Goal: Transaction & Acquisition: Purchase product/service

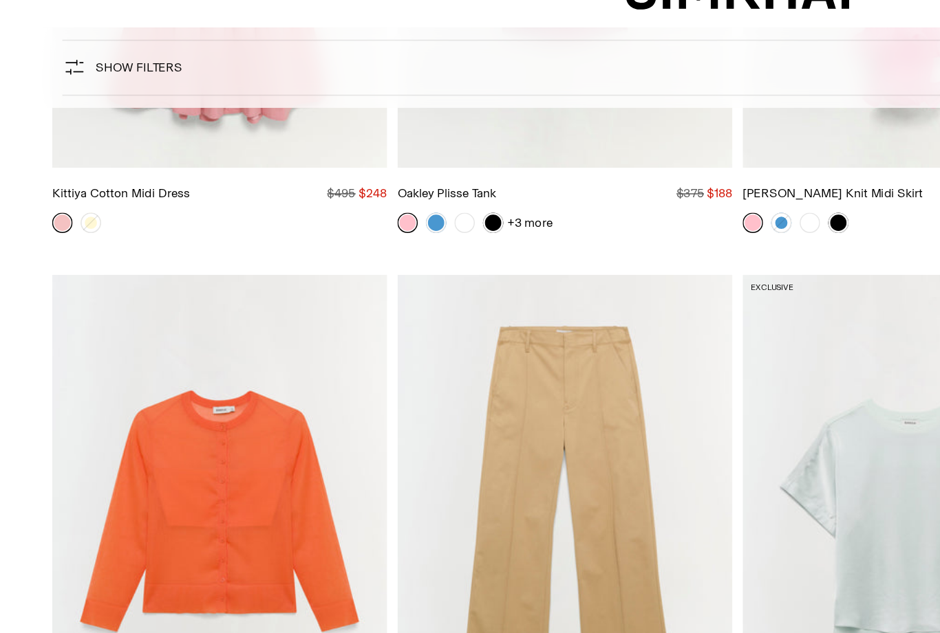
scroll to position [11344, 0]
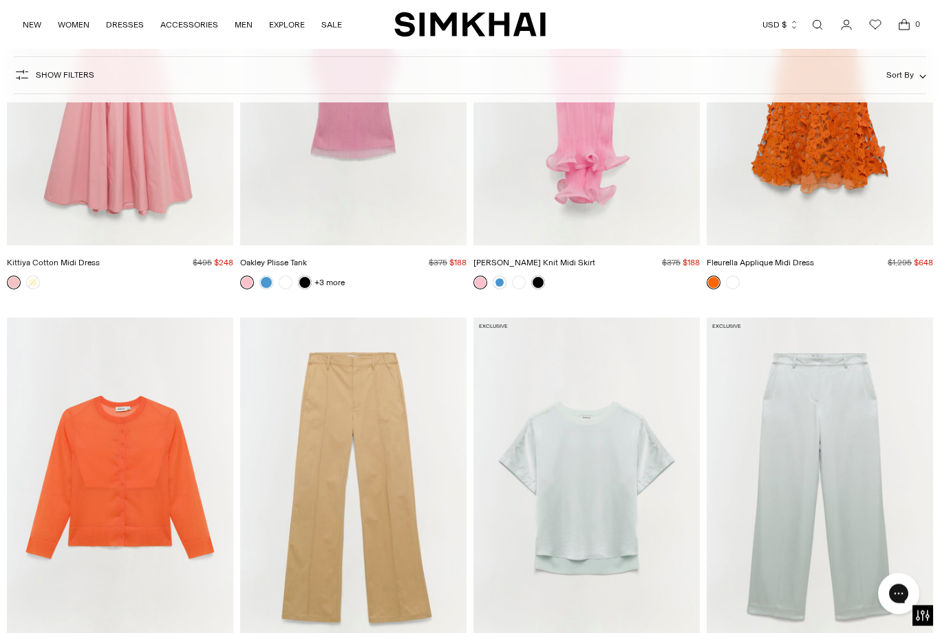
click at [171, 513] on img "Rachel Sheer Knit Cardigan" at bounding box center [120, 488] width 226 height 340
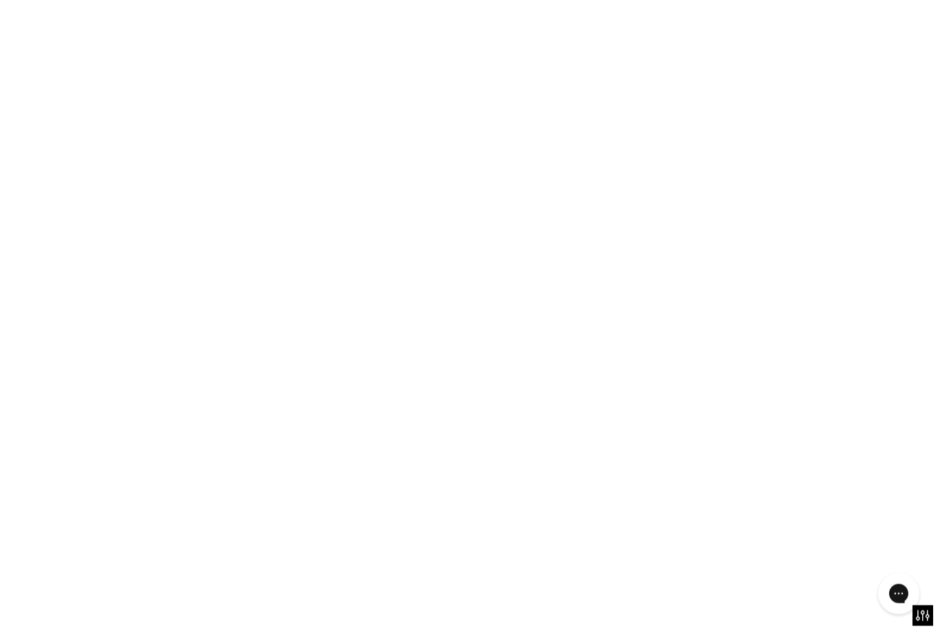
scroll to position [11344, 0]
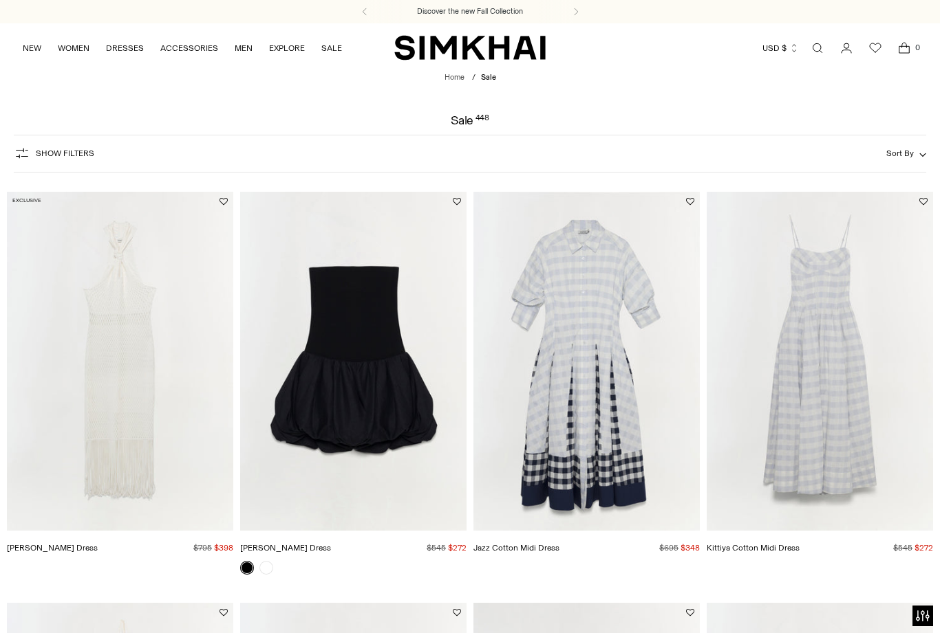
scroll to position [1146, 0]
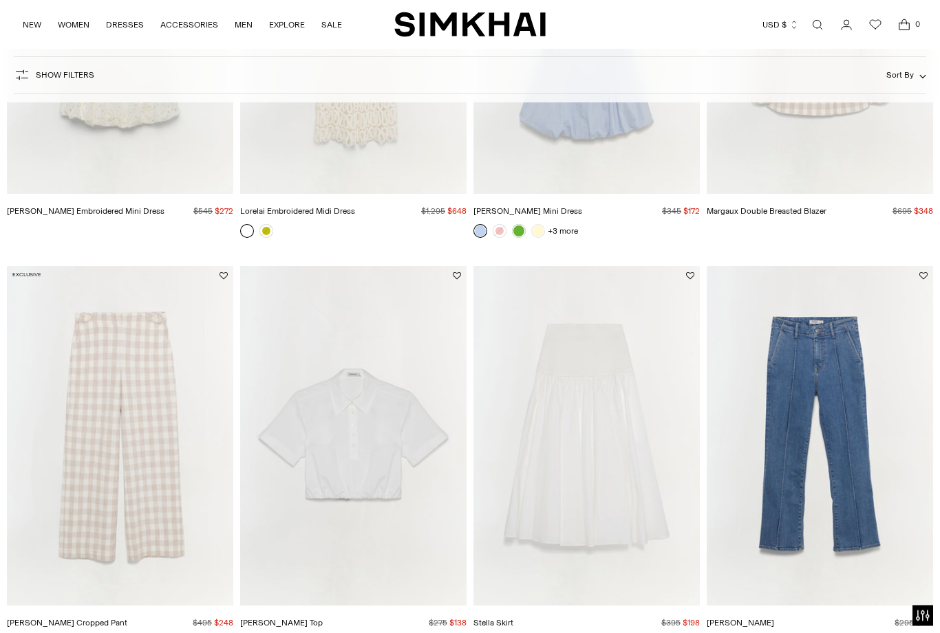
click at [70, 85] on button "Show Filters" at bounding box center [54, 76] width 80 height 22
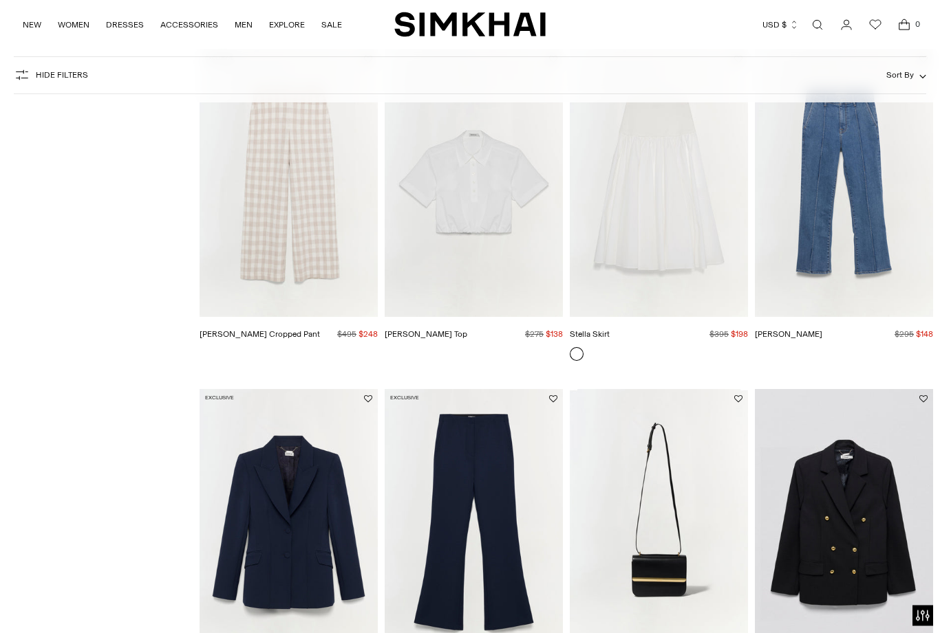
scroll to position [1264, 0]
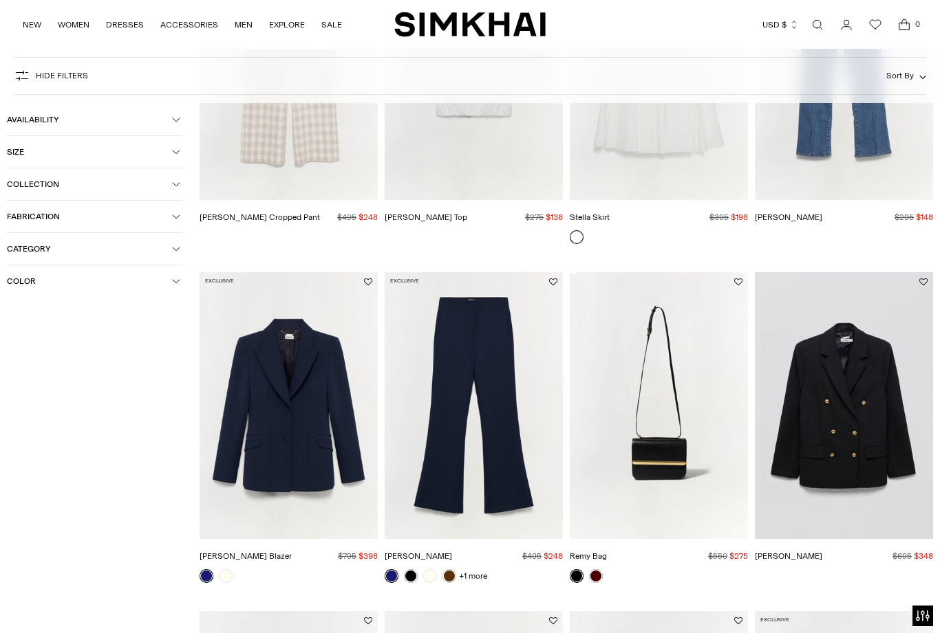
click at [180, 158] on button "Size" at bounding box center [94, 152] width 175 height 32
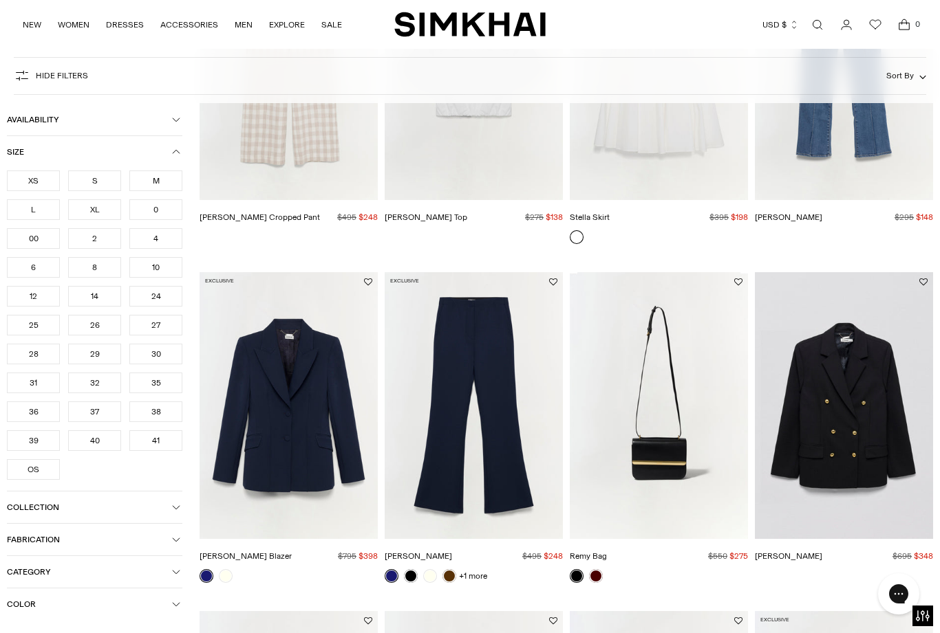
click at [45, 211] on div "L" at bounding box center [33, 209] width 53 height 21
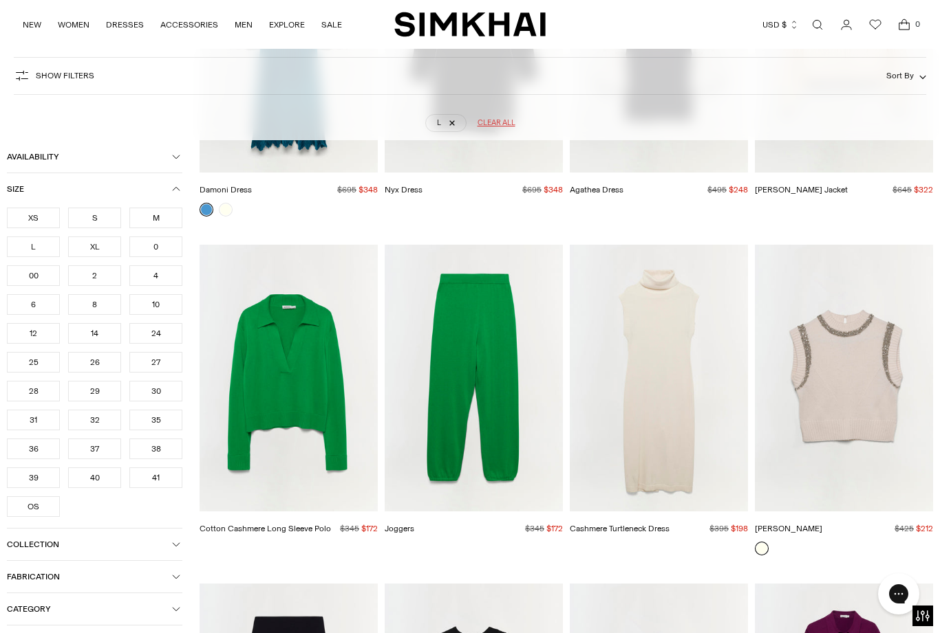
scroll to position [4678, 0]
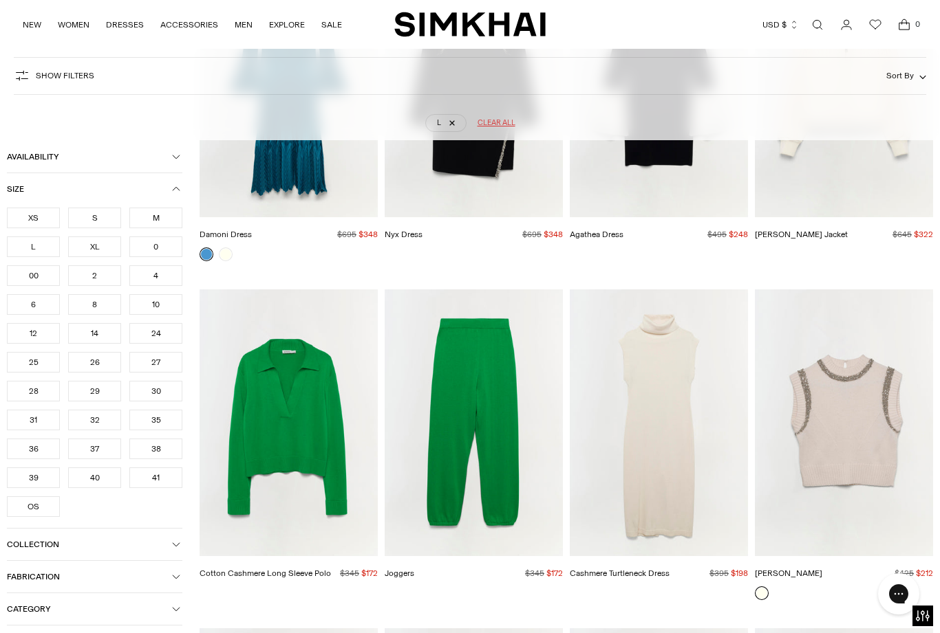
click at [312, 444] on img "Cotton Cashmere Long Sleeve Polo" at bounding box center [288, 424] width 178 height 268
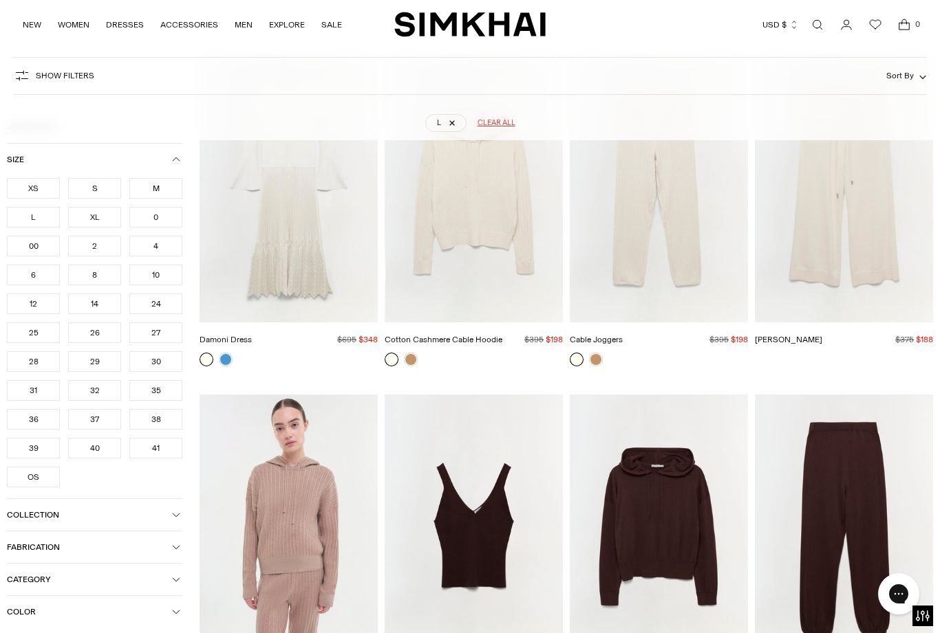
scroll to position [6264, 0]
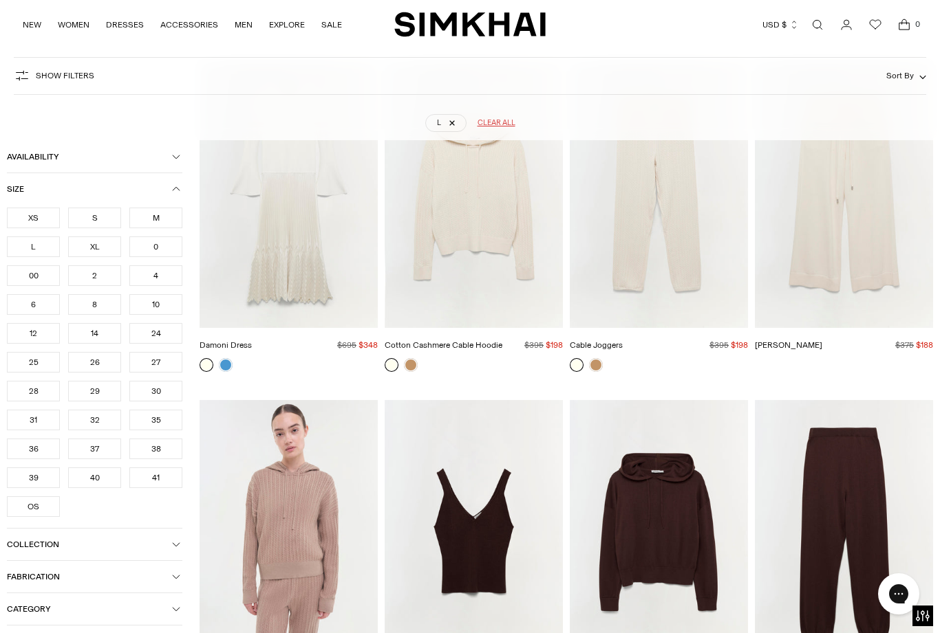
click at [413, 372] on link at bounding box center [411, 365] width 14 height 14
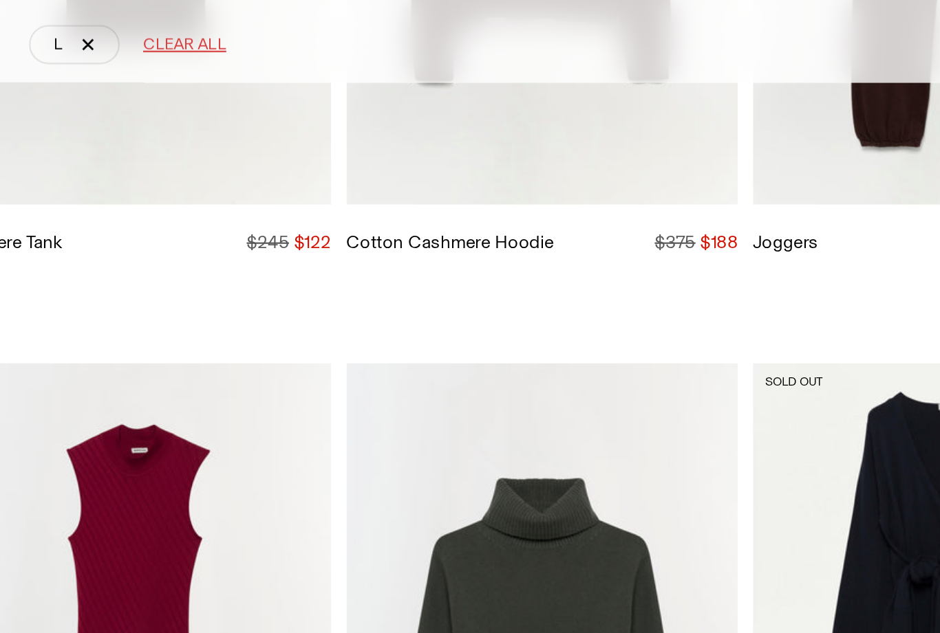
scroll to position [6633, 0]
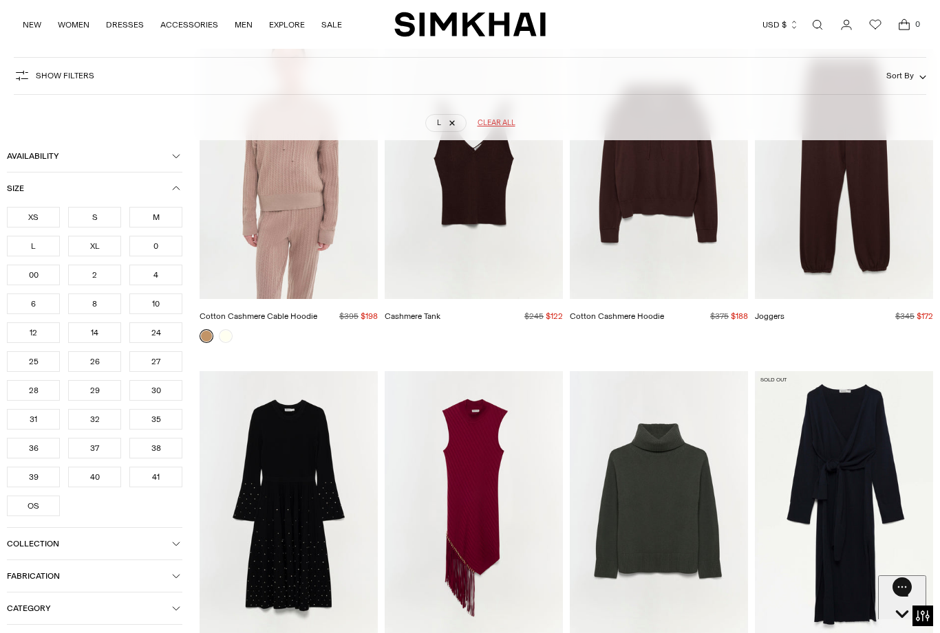
click at [678, 299] on img "Cotton Cashmere Hoodie" at bounding box center [659, 166] width 178 height 268
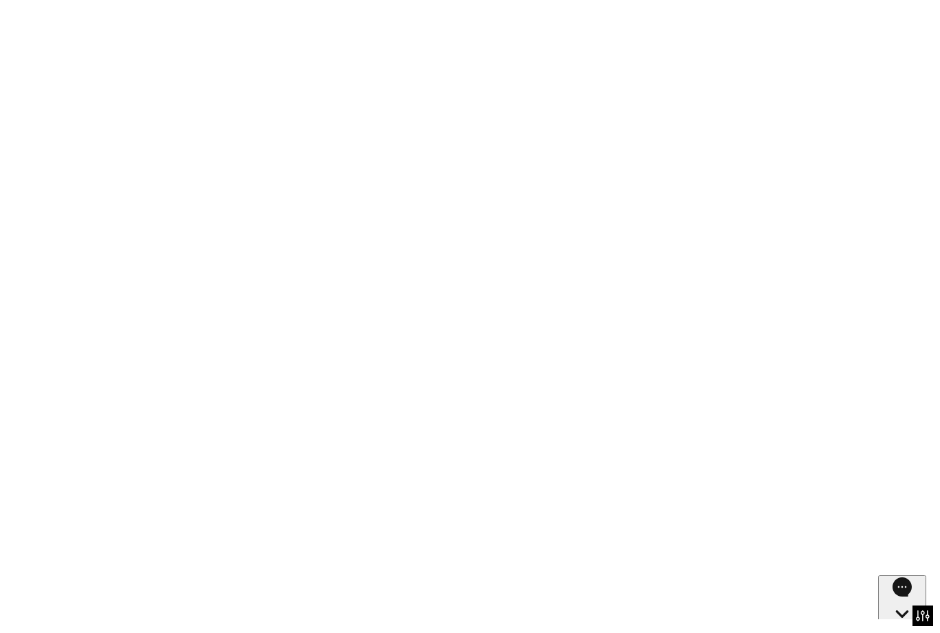
click at [666, 299] on img "Cotton Cashmere Hoodie" at bounding box center [659, 166] width 178 height 268
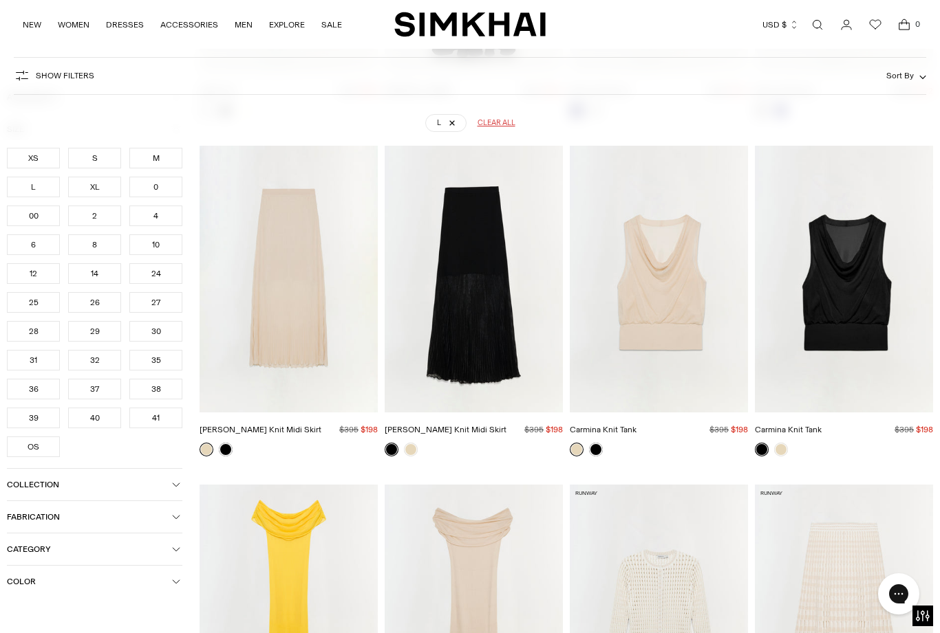
scroll to position [13465, 0]
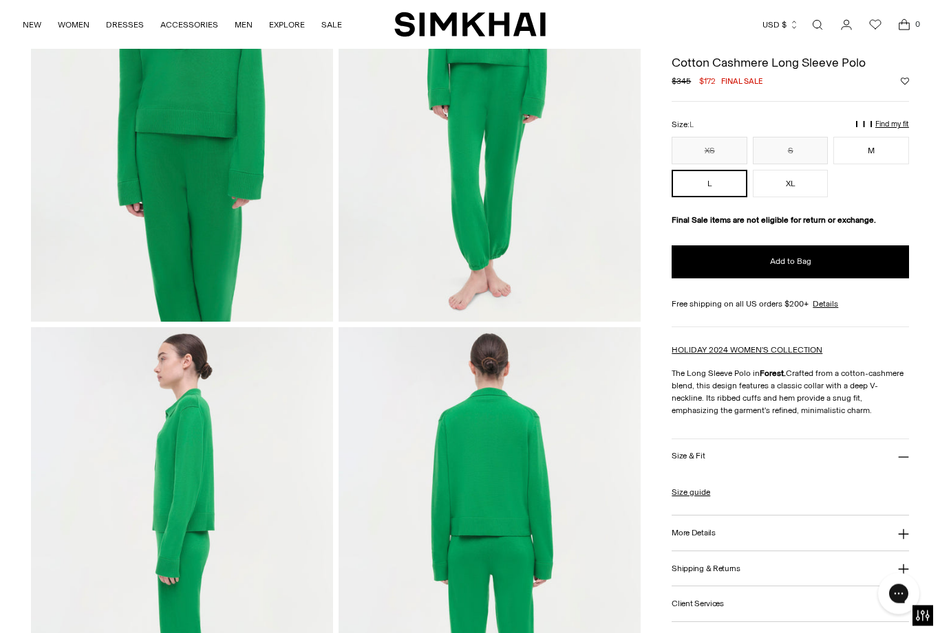
scroll to position [206, 0]
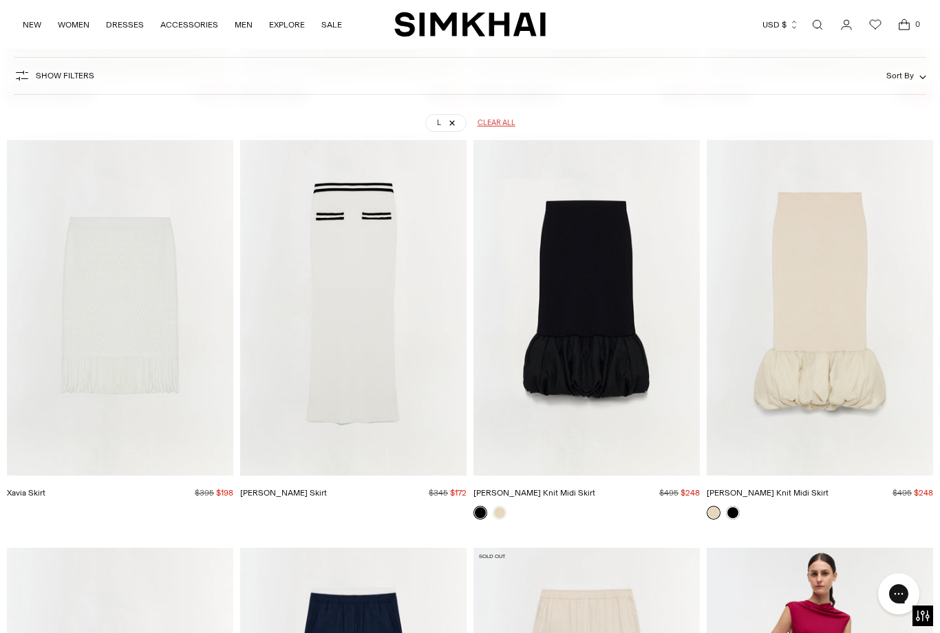
scroll to position [20936, 0]
